Goal: Information Seeking & Learning: Learn about a topic

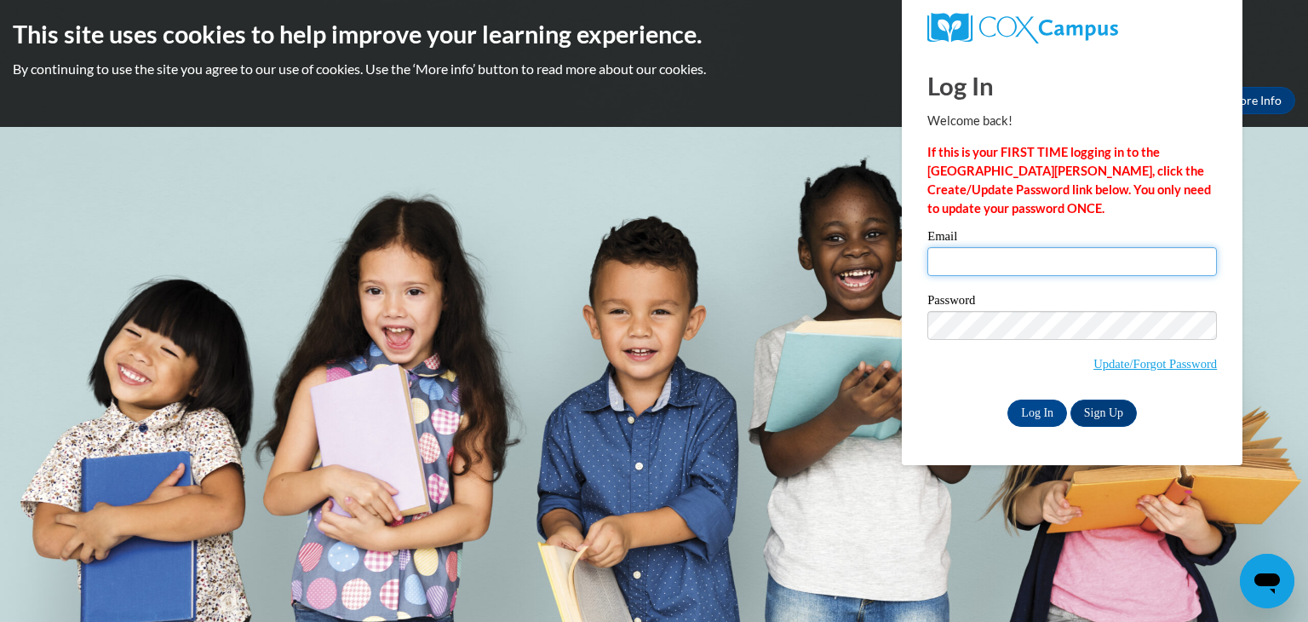
click at [1043, 267] on input "Email" at bounding box center [1073, 261] width 290 height 29
type input "[EMAIL_ADDRESS][DOMAIN_NAME]"
click at [1050, 422] on input "Log In" at bounding box center [1038, 412] width 60 height 27
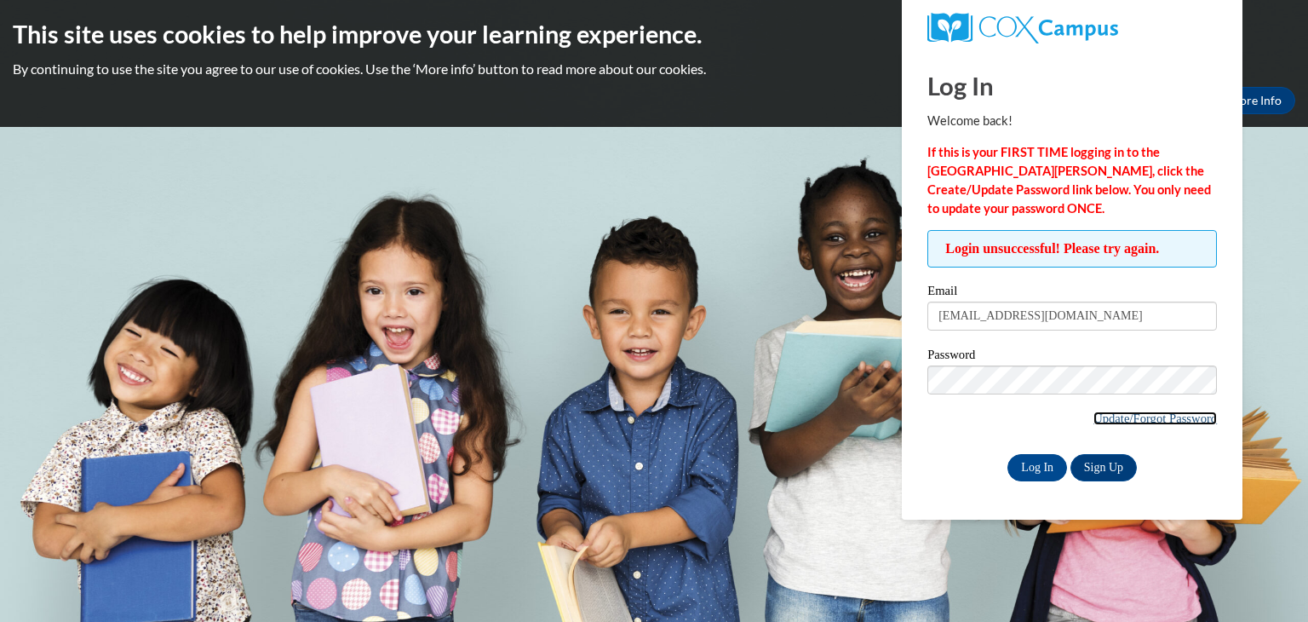
click at [1129, 418] on link "Update/Forgot Password" at bounding box center [1156, 418] width 124 height 14
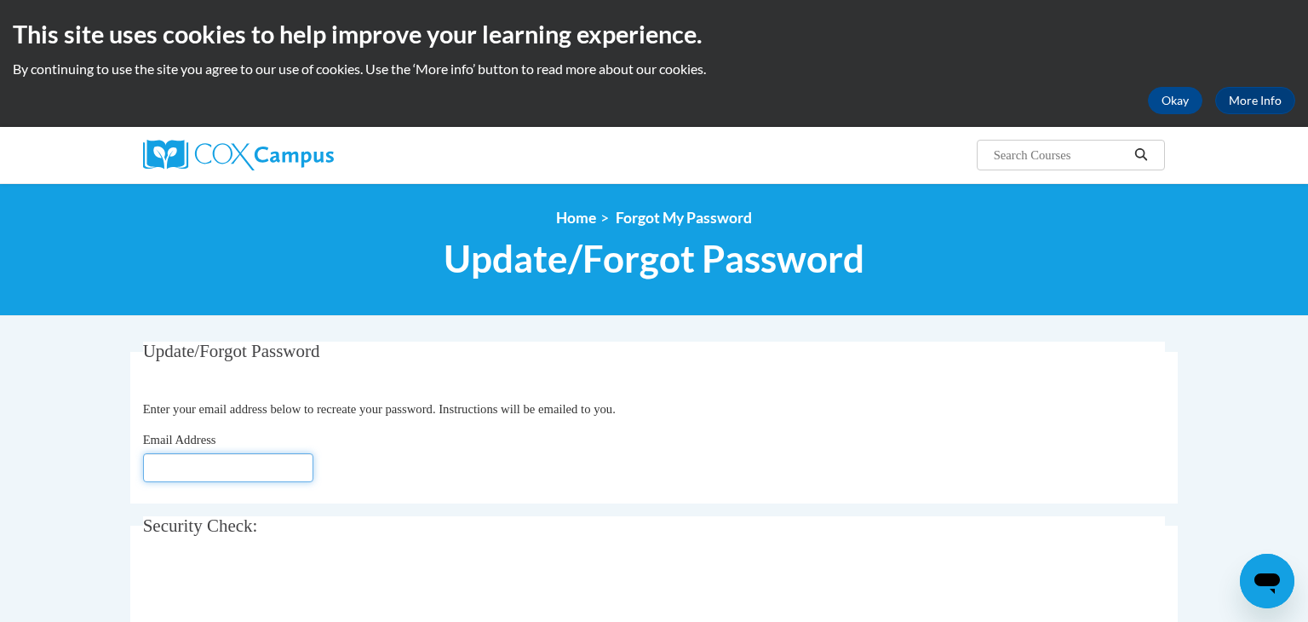
click at [251, 456] on input "Email Address" at bounding box center [228, 467] width 170 height 29
type input "[EMAIL_ADDRESS][DOMAIN_NAME]"
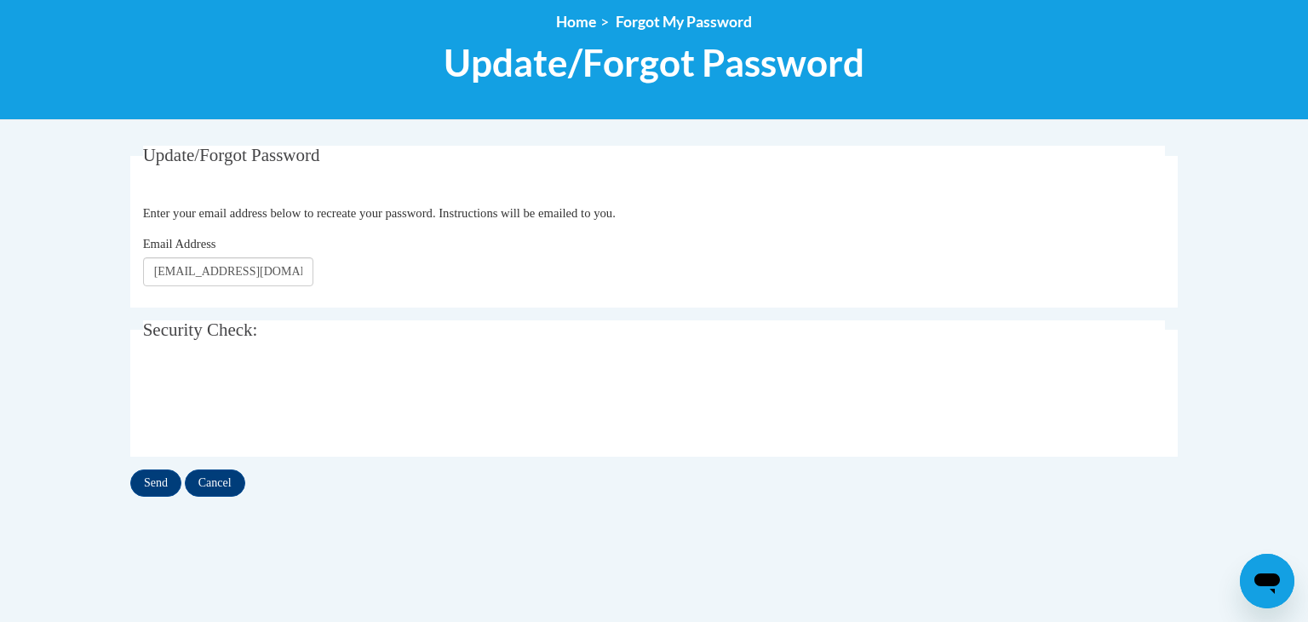
scroll to position [198, 0]
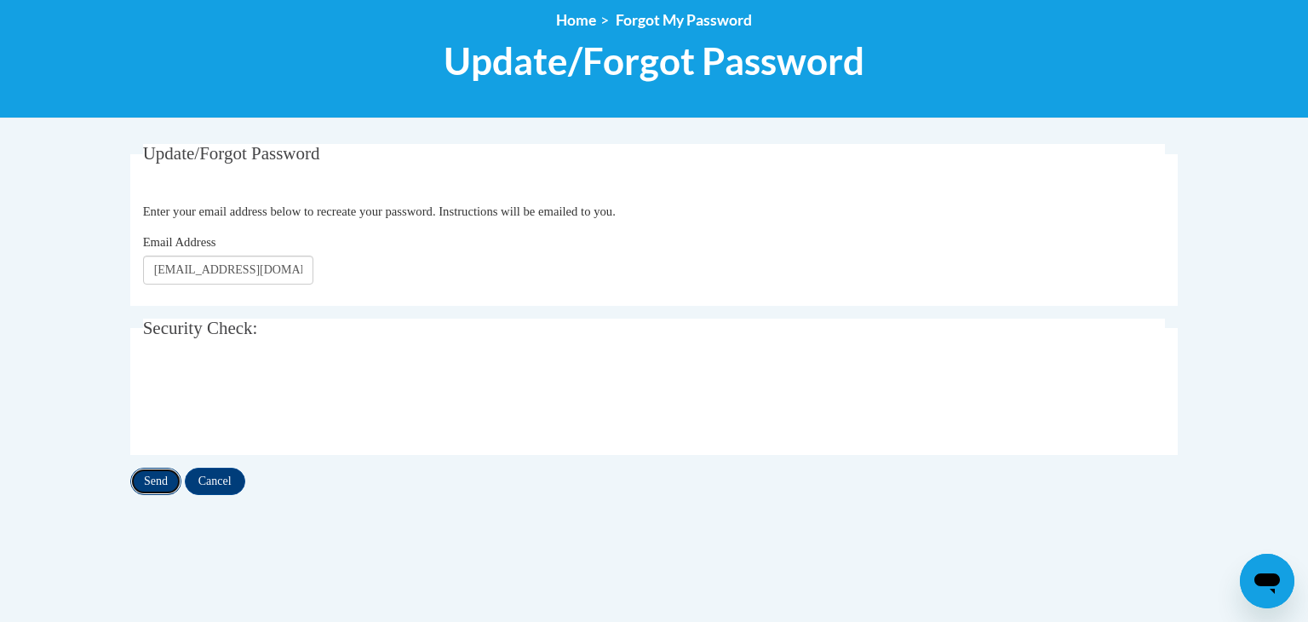
click at [164, 484] on input "Send" at bounding box center [155, 481] width 51 height 27
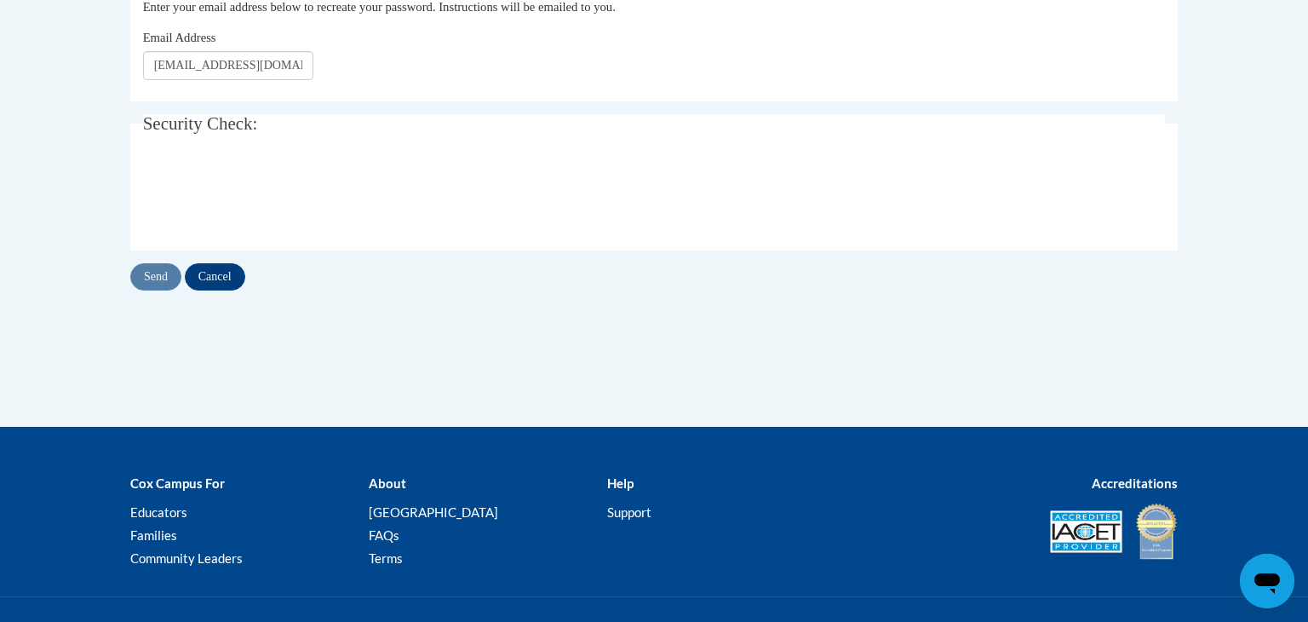
scroll to position [451, 0]
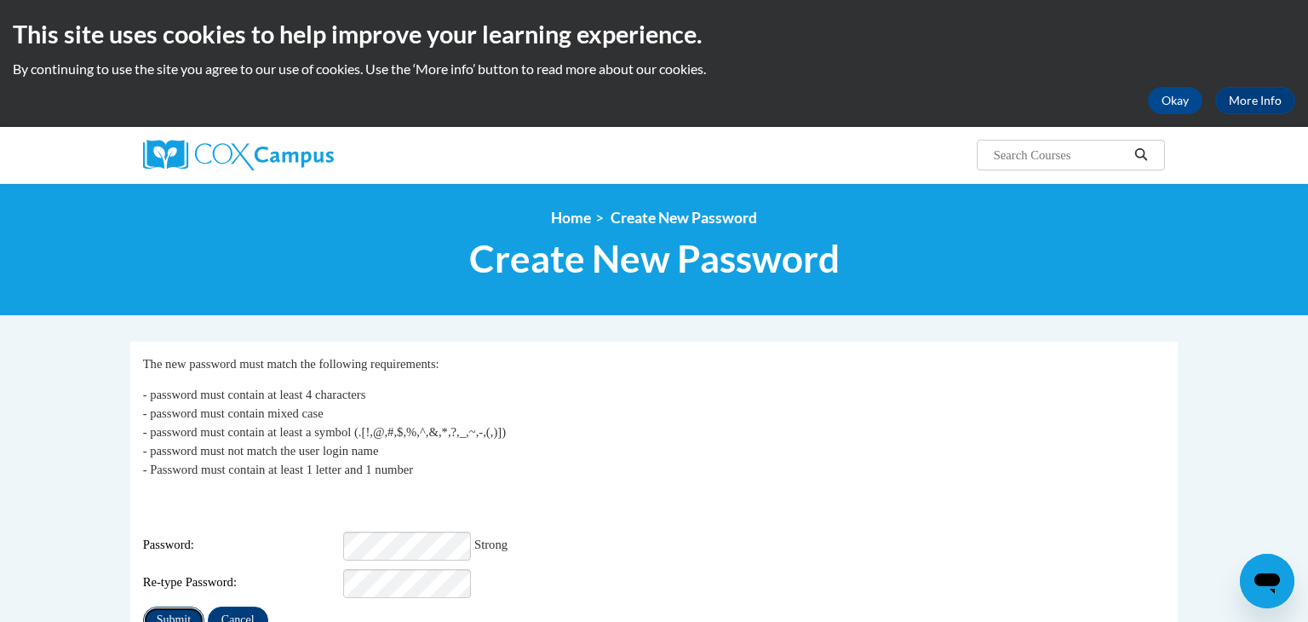
click at [171, 612] on input "Submit" at bounding box center [173, 619] width 61 height 27
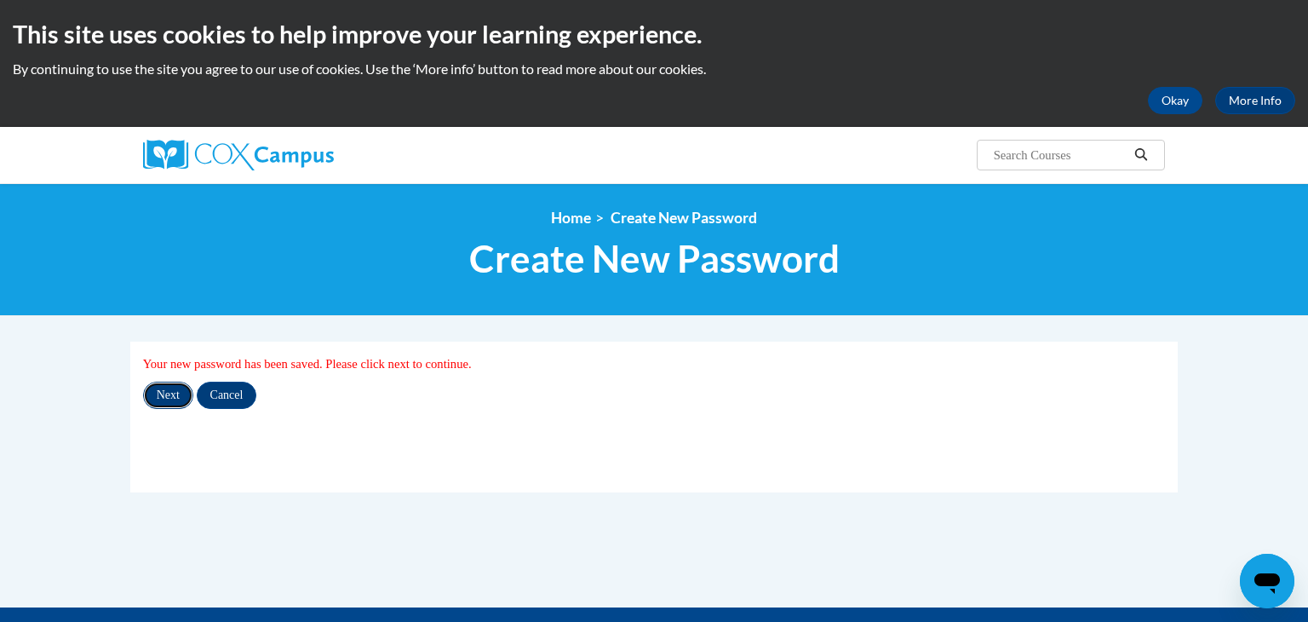
click at [181, 391] on input "Next" at bounding box center [168, 395] width 50 height 27
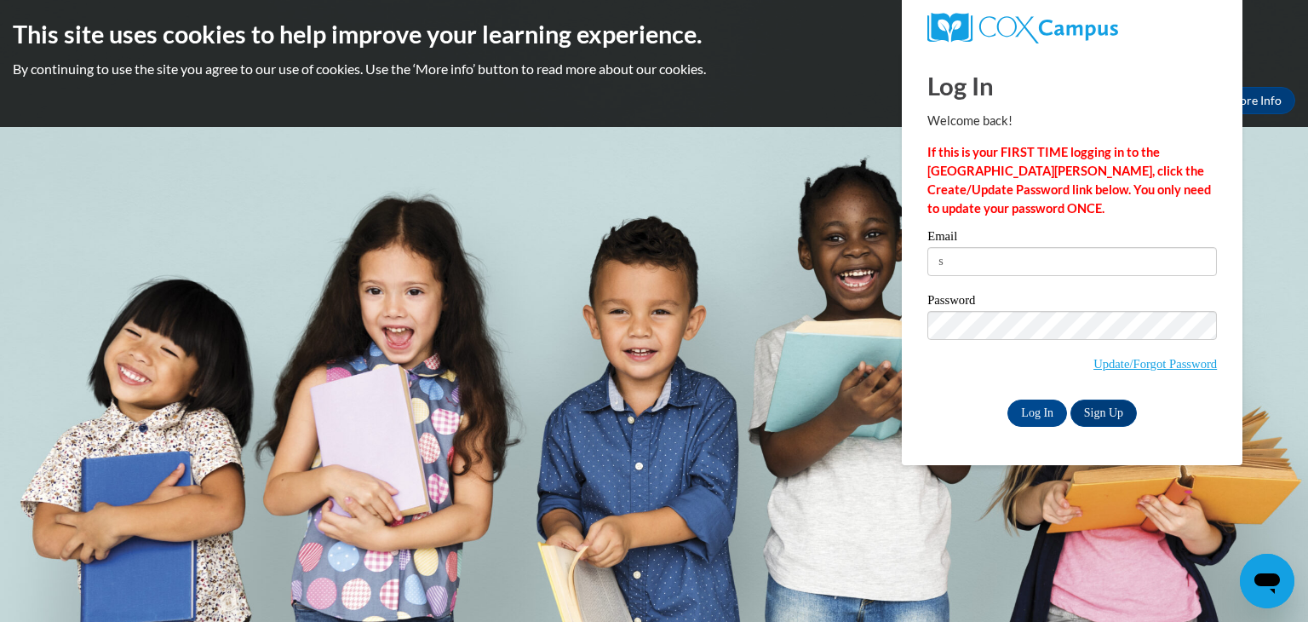
type input "[EMAIL_ADDRESS][DOMAIN_NAME]"
click at [916, 336] on div "Please enter your email! Please enter your password! Email [EMAIL_ADDRESS][DOMA…" at bounding box center [1072, 328] width 315 height 196
click at [1008, 399] on input "Log In" at bounding box center [1038, 412] width 60 height 27
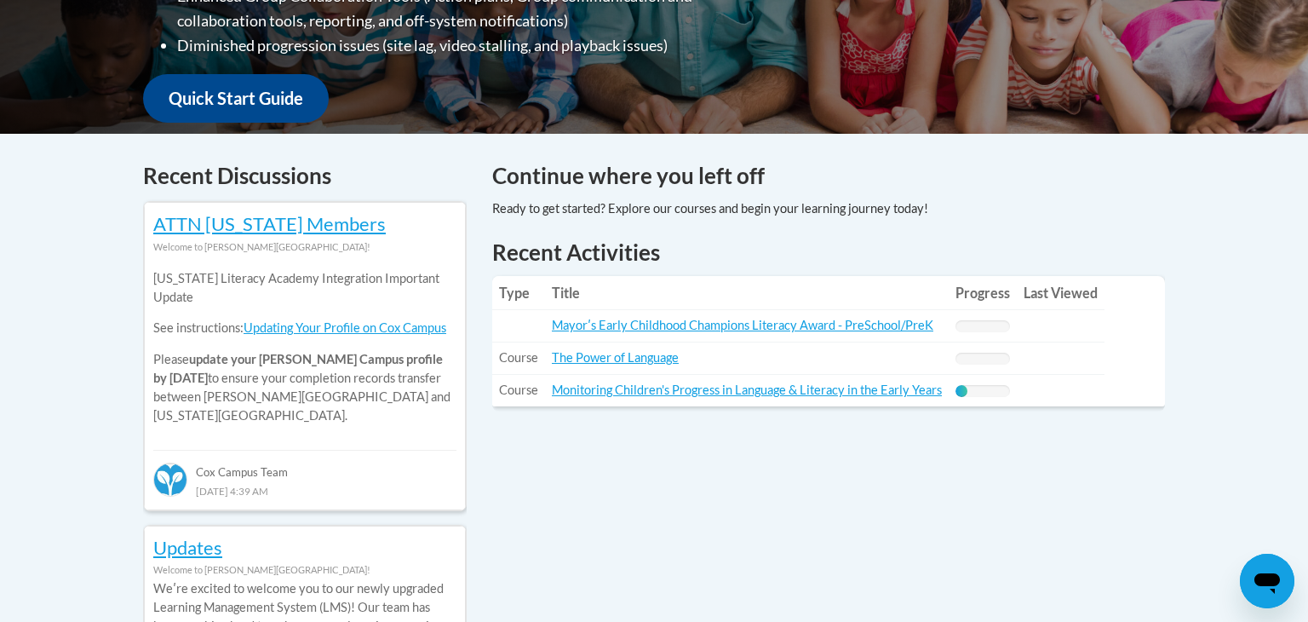
scroll to position [592, 0]
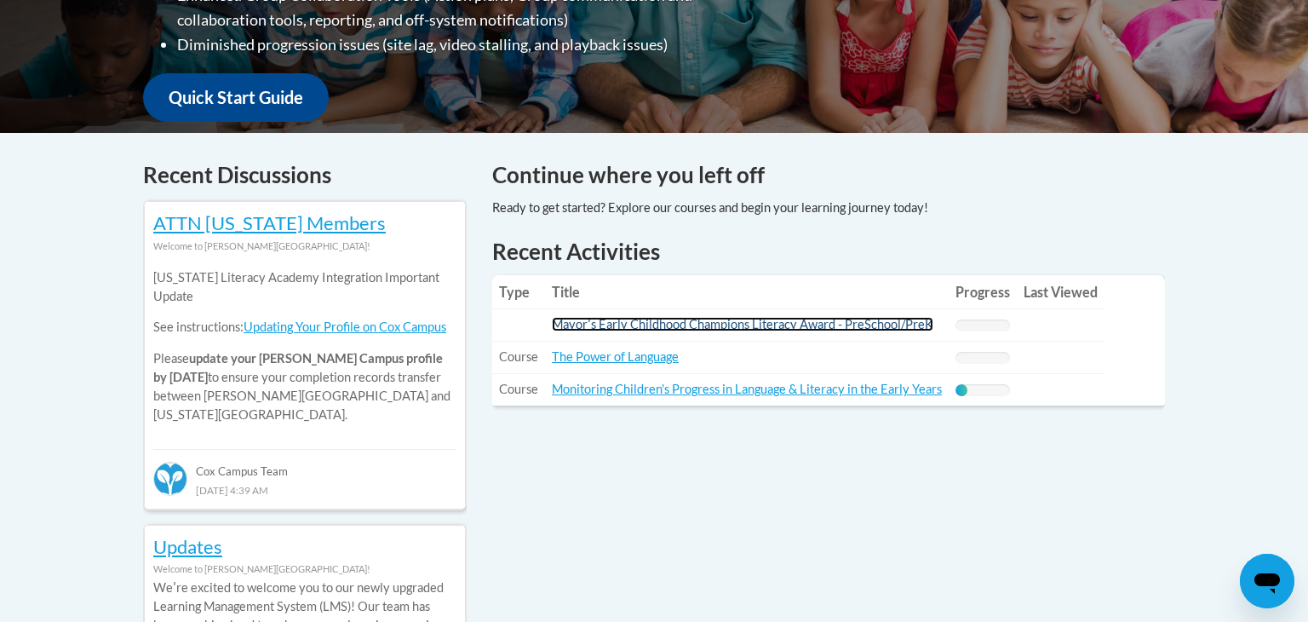
click at [729, 328] on link "Mayorʹs Early Childhood Champions Literacy Award - PreSchool/PreK" at bounding box center [743, 324] width 382 height 14
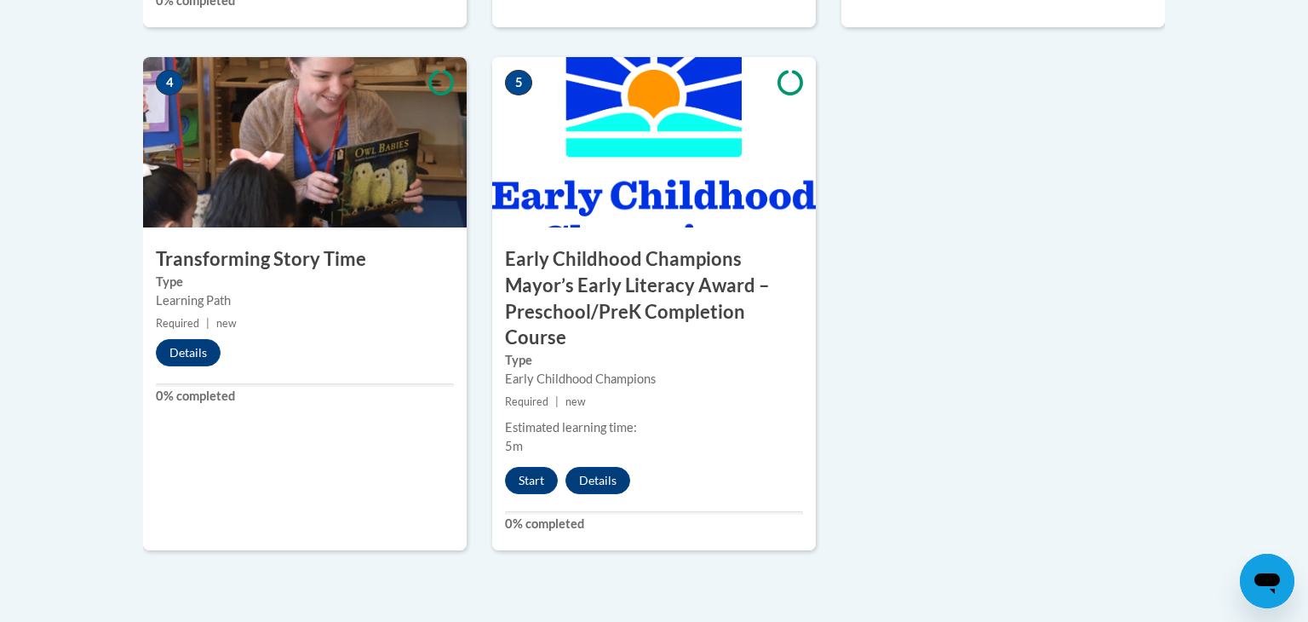
scroll to position [1087, 0]
click at [539, 474] on button "Start" at bounding box center [531, 480] width 53 height 27
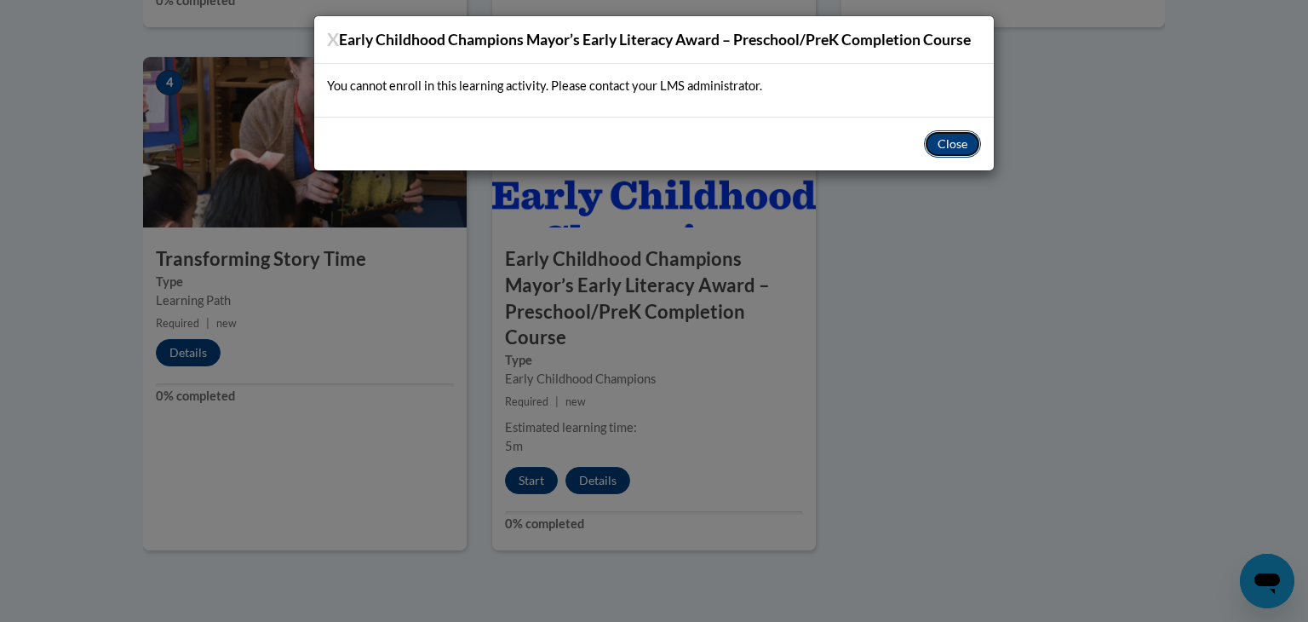
click at [962, 140] on button "Close" at bounding box center [952, 143] width 57 height 27
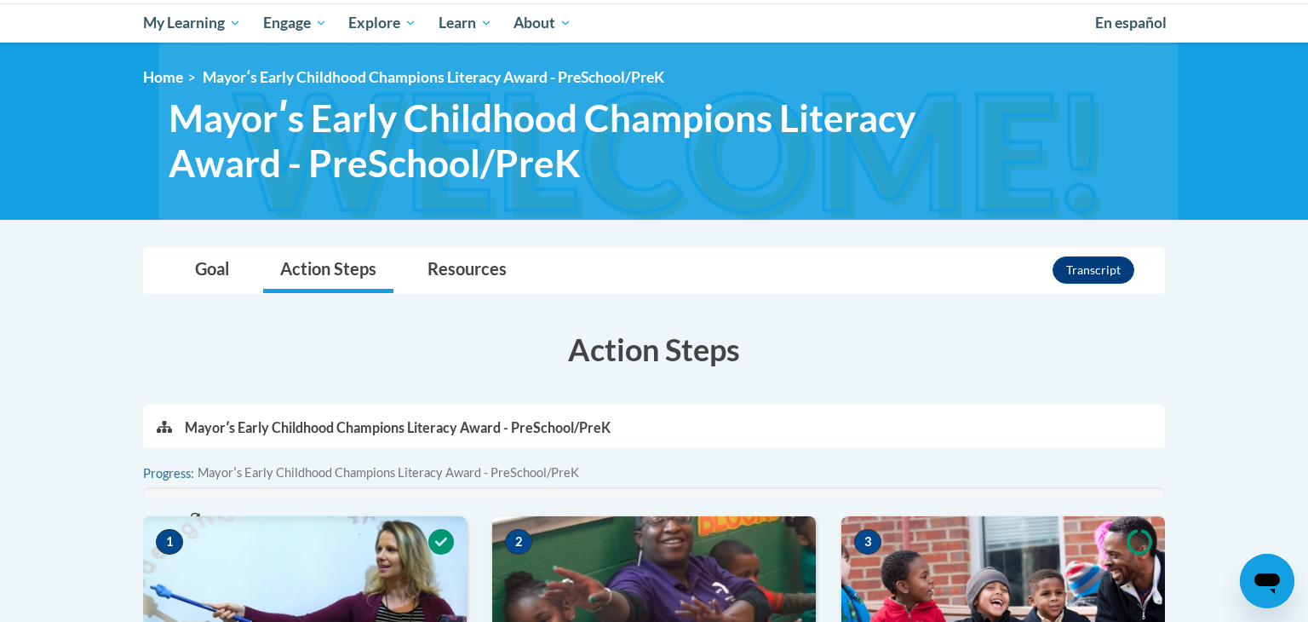
scroll to position [172, 0]
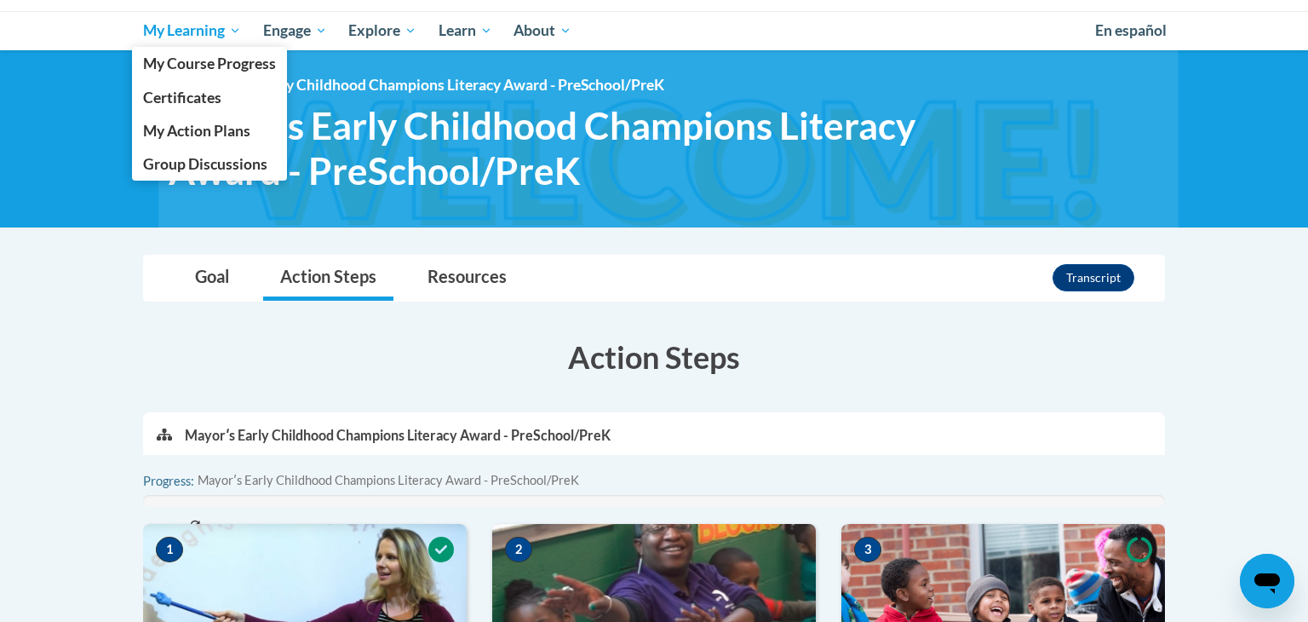
click at [219, 31] on span "My Learning" at bounding box center [192, 30] width 98 height 20
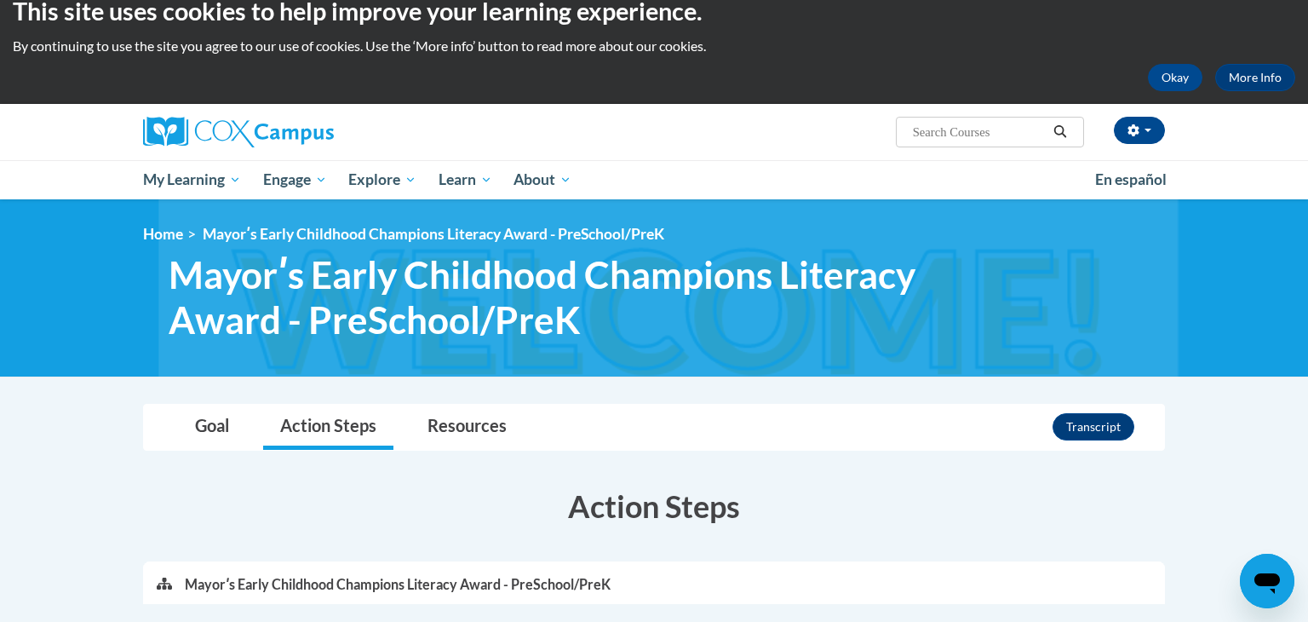
scroll to position [0, 0]
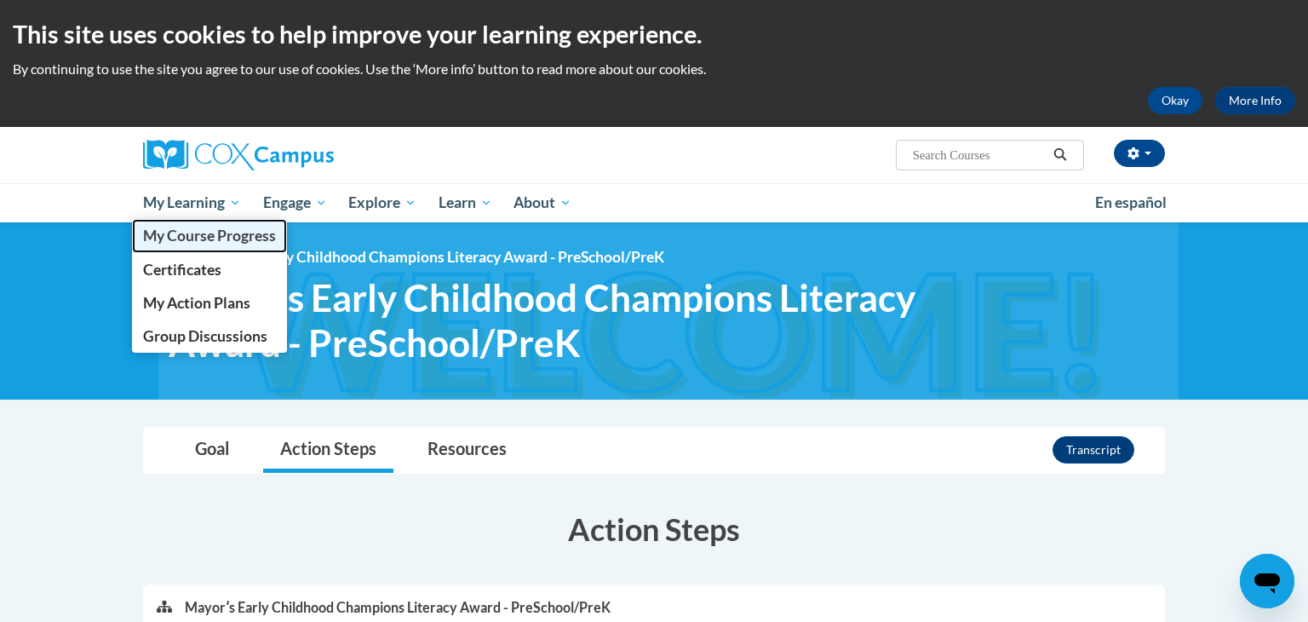
click at [207, 242] on span "My Course Progress" at bounding box center [209, 236] width 133 height 18
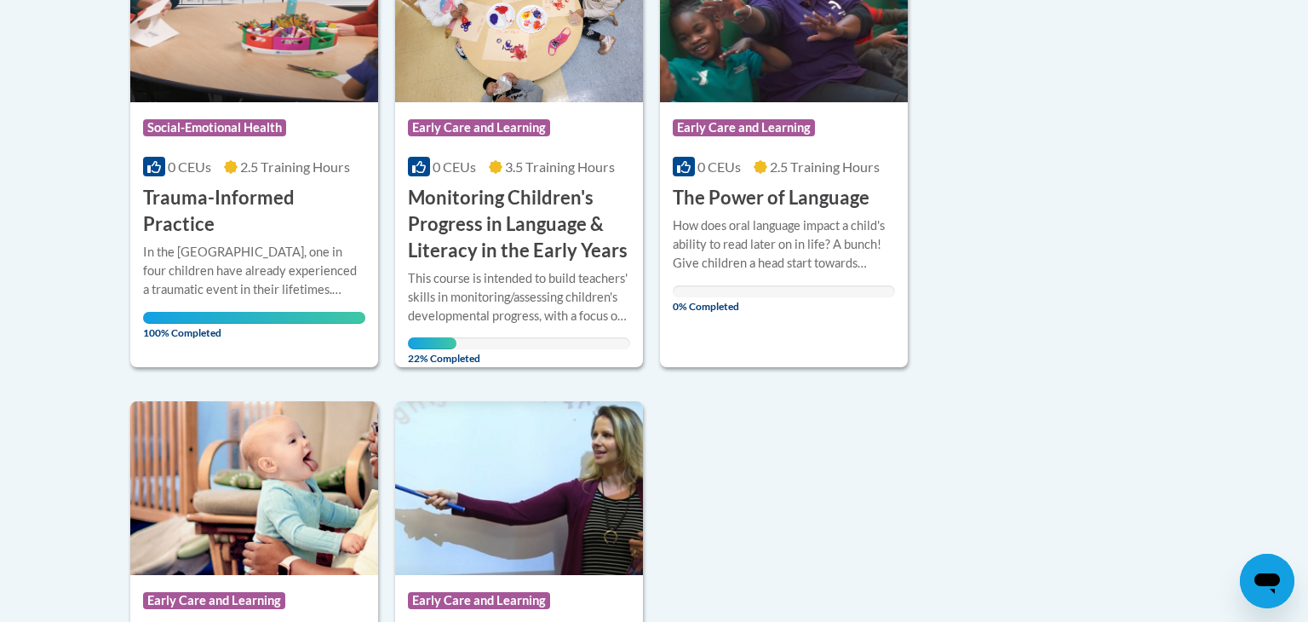
scroll to position [501, 0]
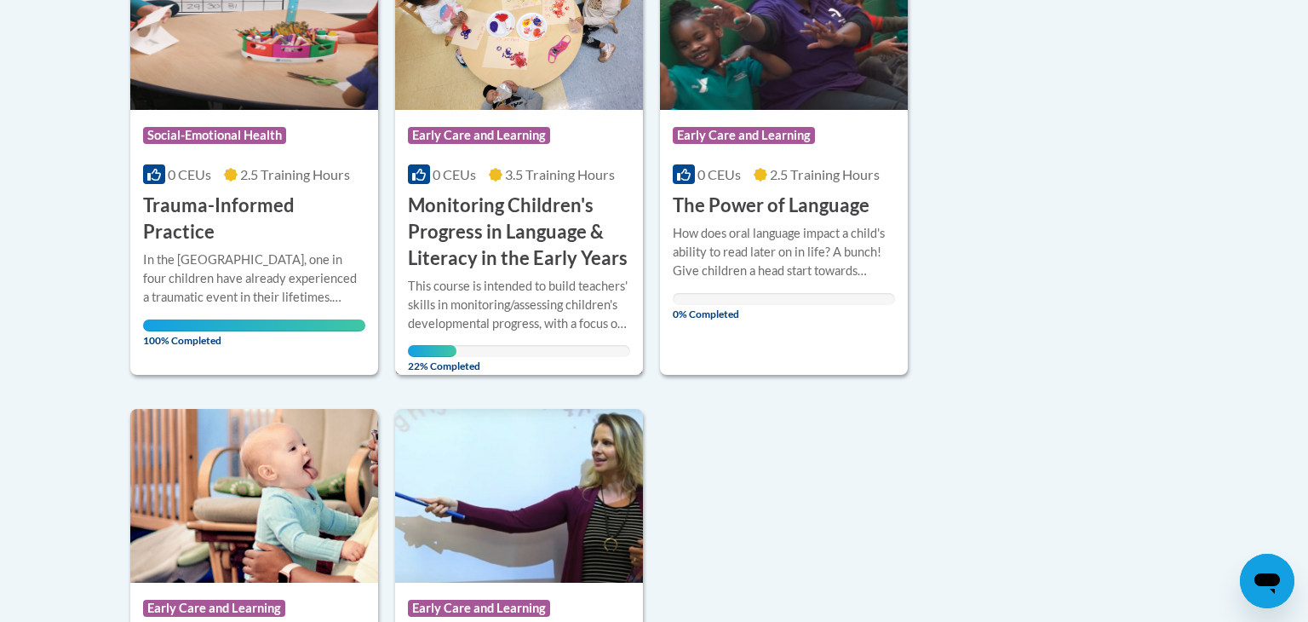
click at [520, 241] on h3 "Monitoring Children's Progress in Language & Literacy in the Early Years" at bounding box center [519, 231] width 222 height 78
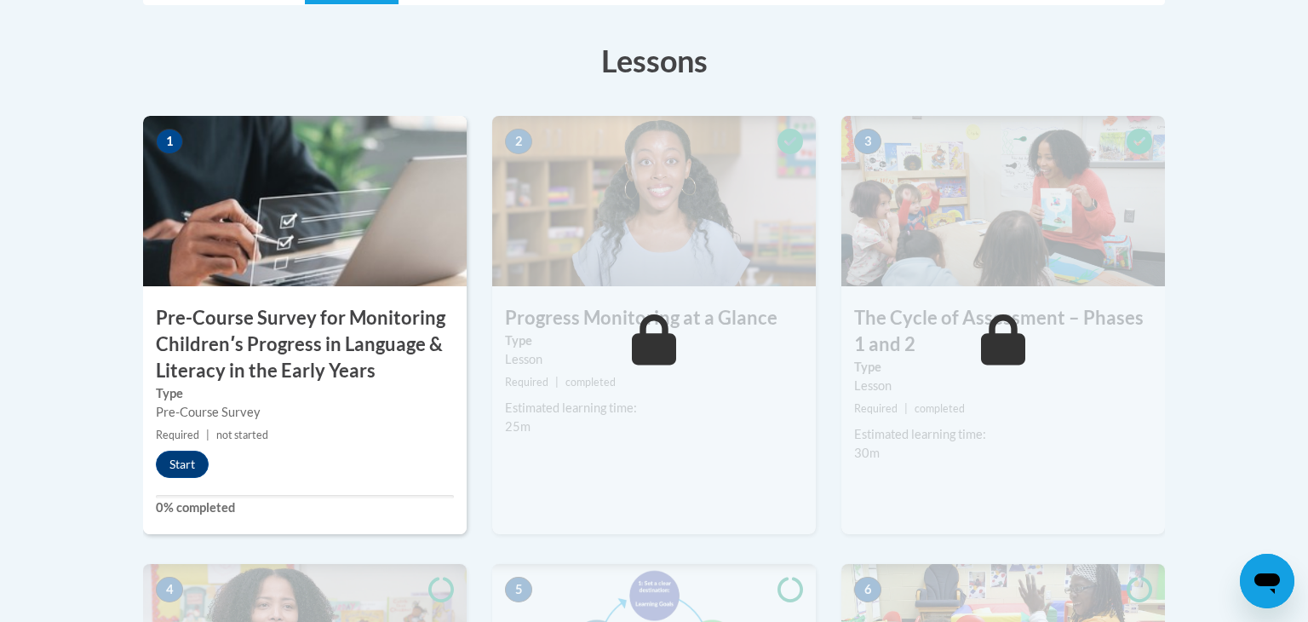
scroll to position [519, 0]
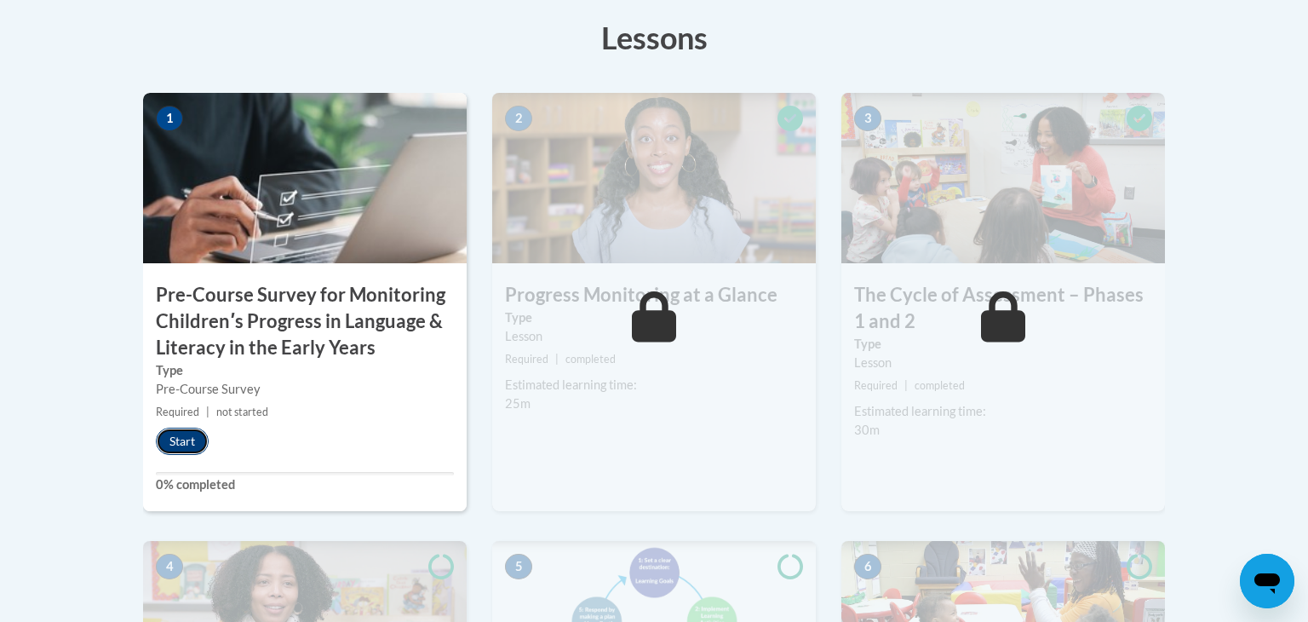
click at [166, 440] on button "Start" at bounding box center [182, 441] width 53 height 27
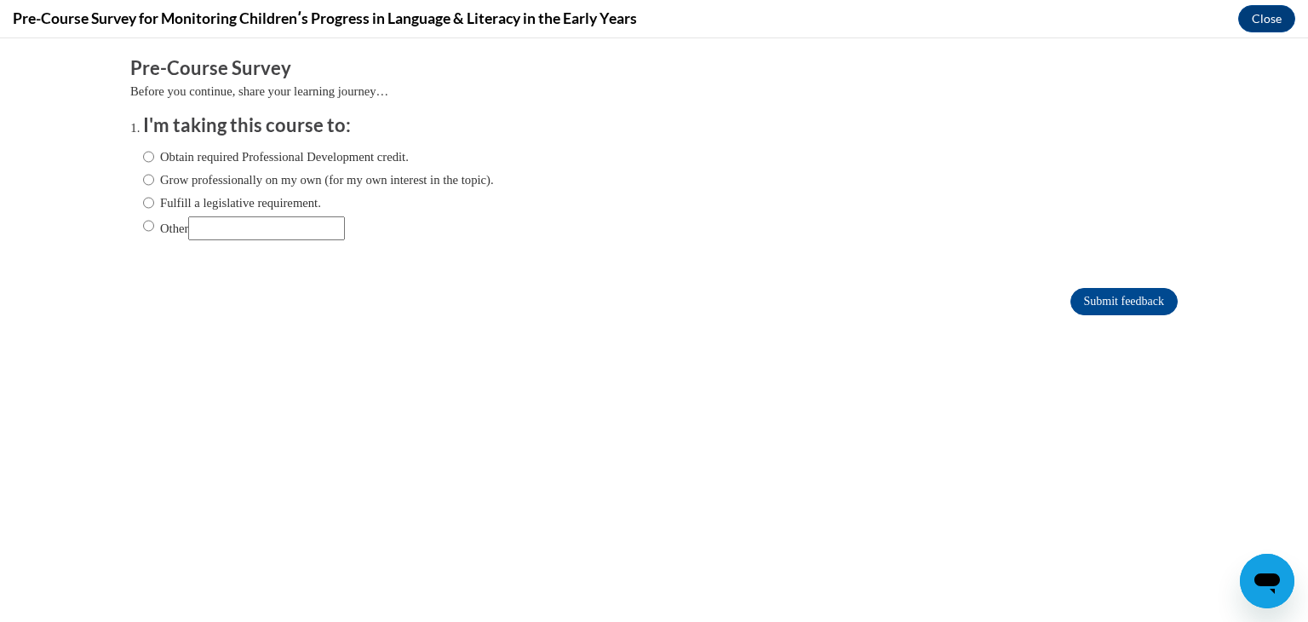
scroll to position [0, 0]
click at [1261, 24] on button "Close" at bounding box center [1266, 18] width 57 height 27
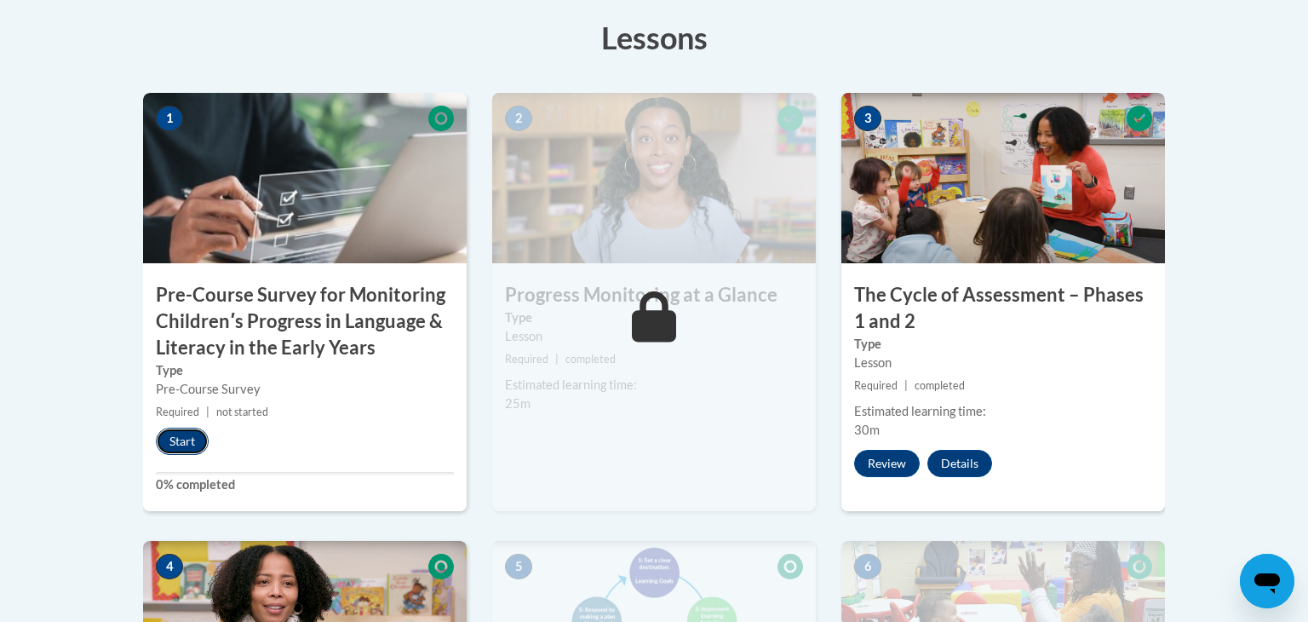
click at [174, 448] on button "Start" at bounding box center [182, 441] width 53 height 27
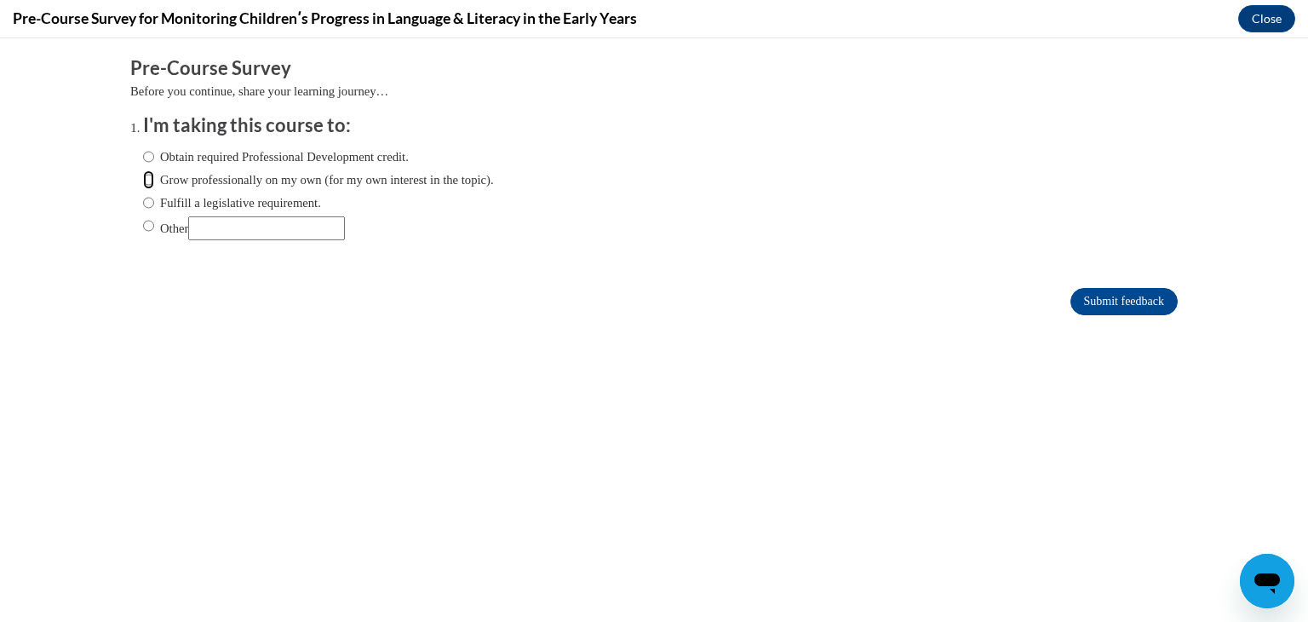
click at [148, 182] on input "Grow professionally on my own (for my own interest in the topic)." at bounding box center [148, 179] width 11 height 19
radio input "true"
click at [1098, 289] on input "Submit feedback" at bounding box center [1124, 301] width 107 height 27
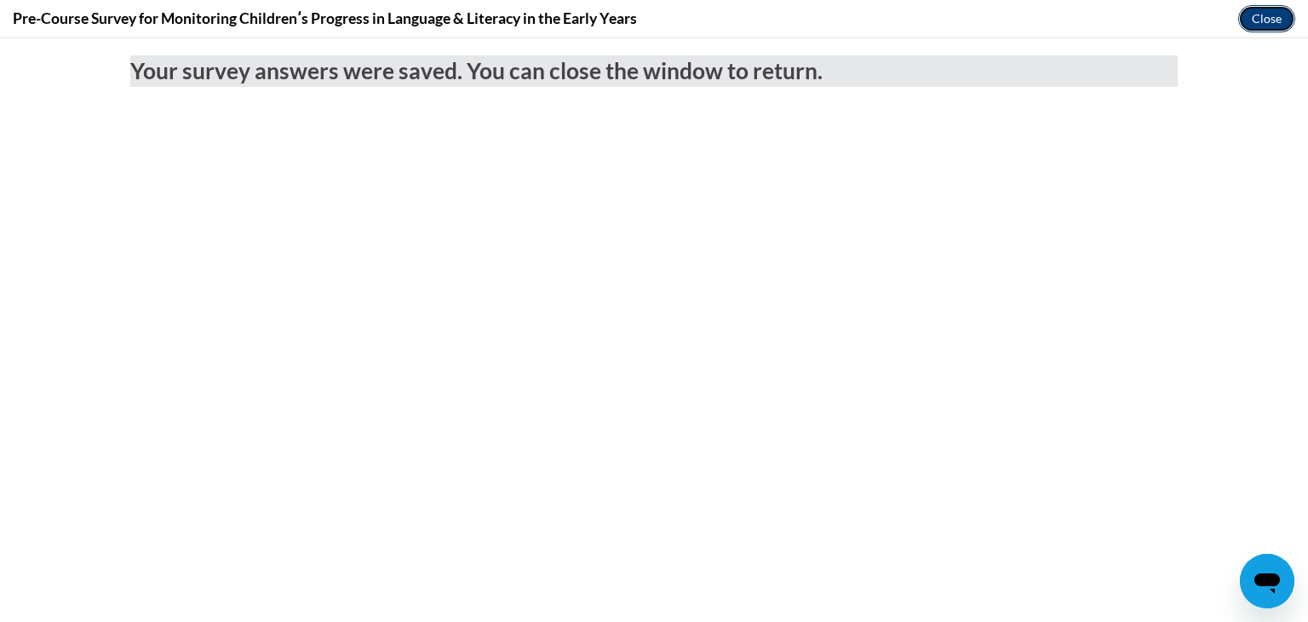
click at [1277, 27] on button "Close" at bounding box center [1266, 18] width 57 height 27
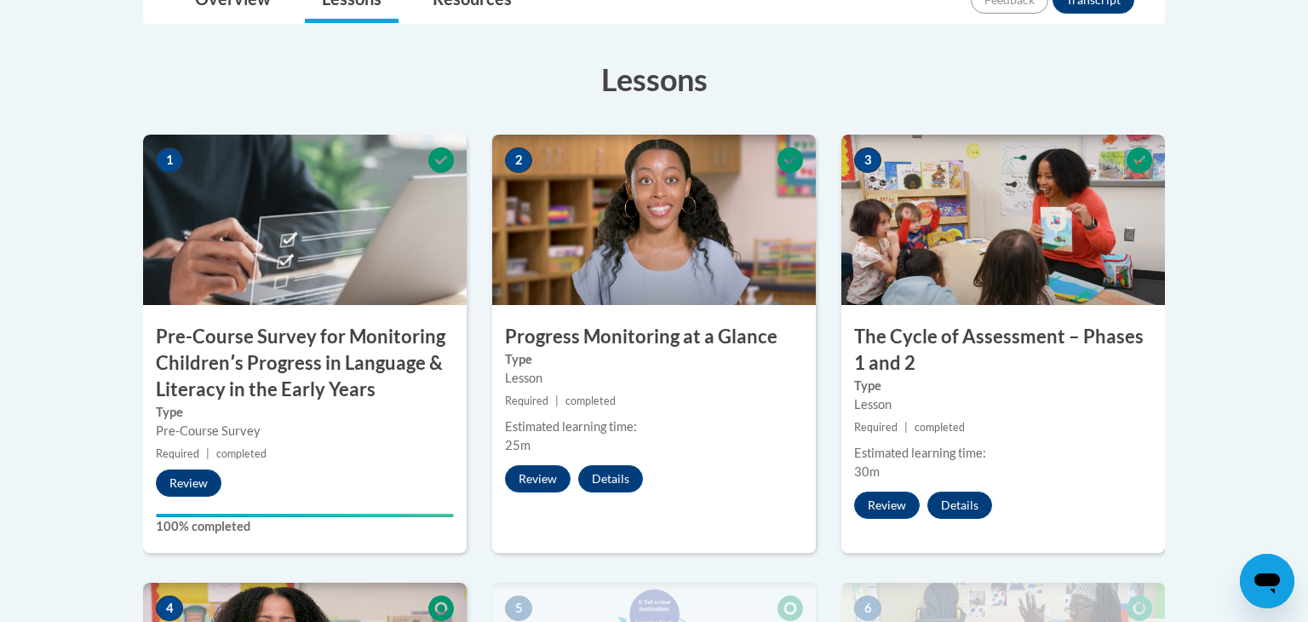
scroll to position [491, 0]
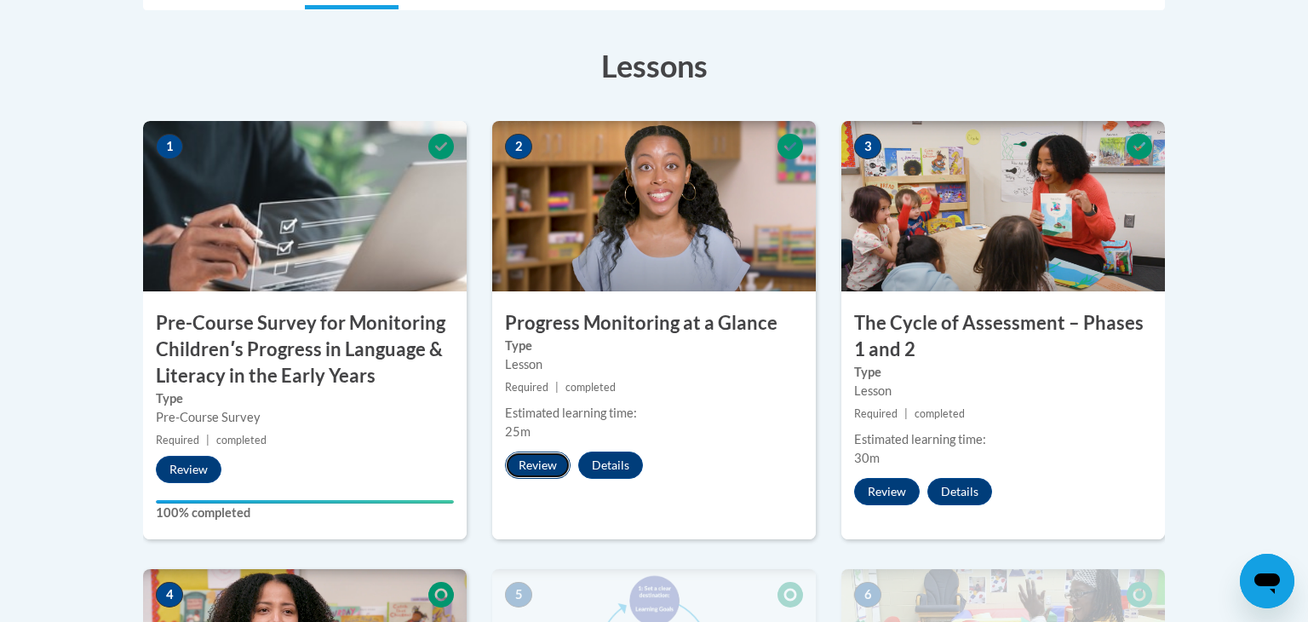
click at [555, 474] on button "Review" at bounding box center [538, 464] width 66 height 27
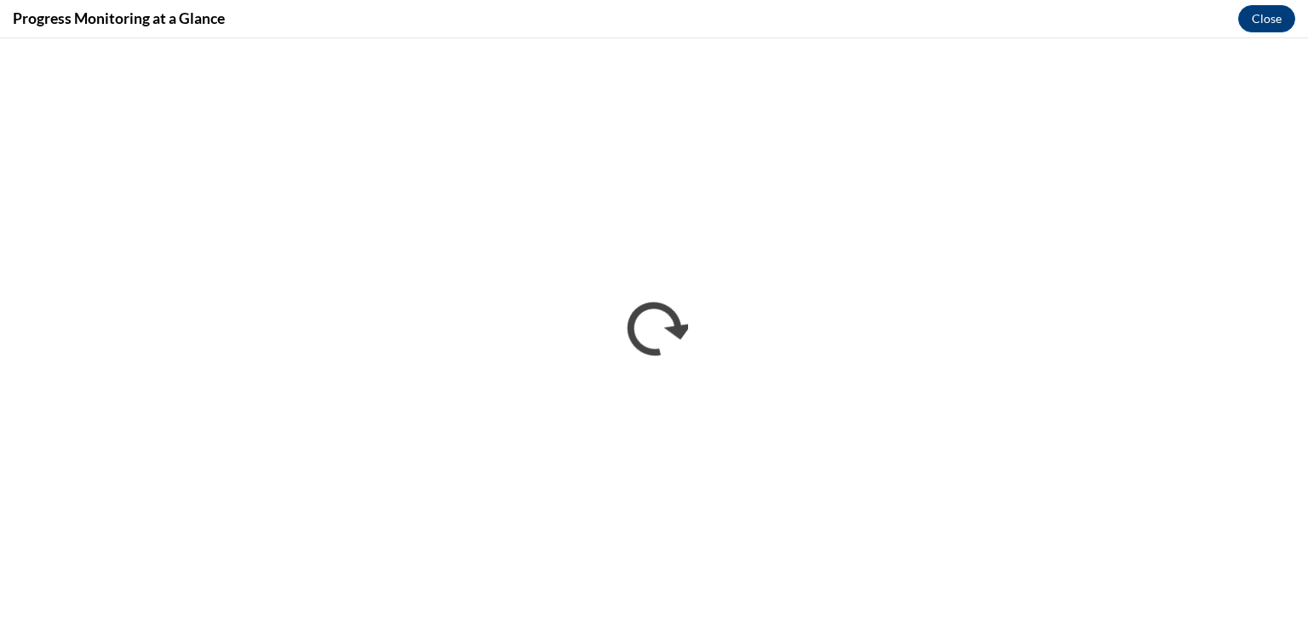
scroll to position [0, 0]
